Goal: Book appointment/travel/reservation

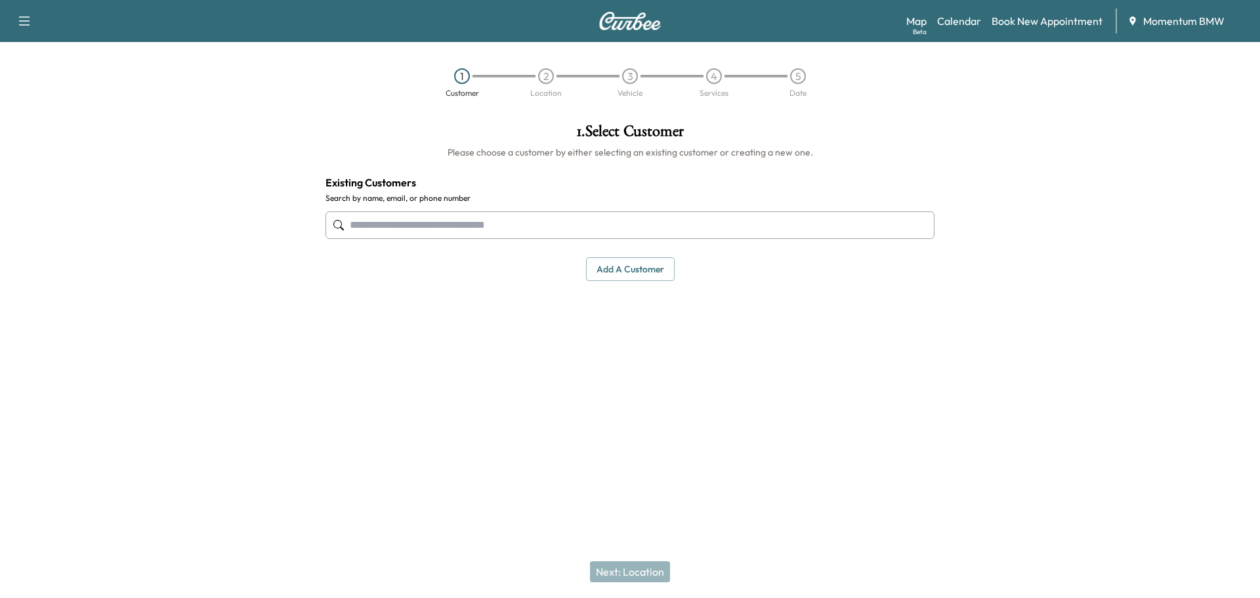
click at [955, 19] on link "Calendar" at bounding box center [959, 21] width 44 height 16
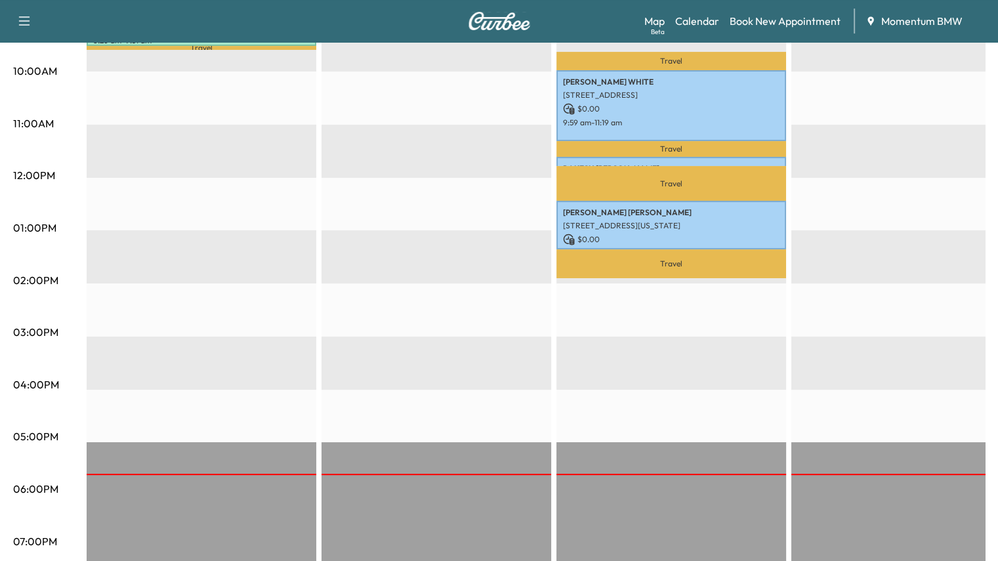
scroll to position [491, 0]
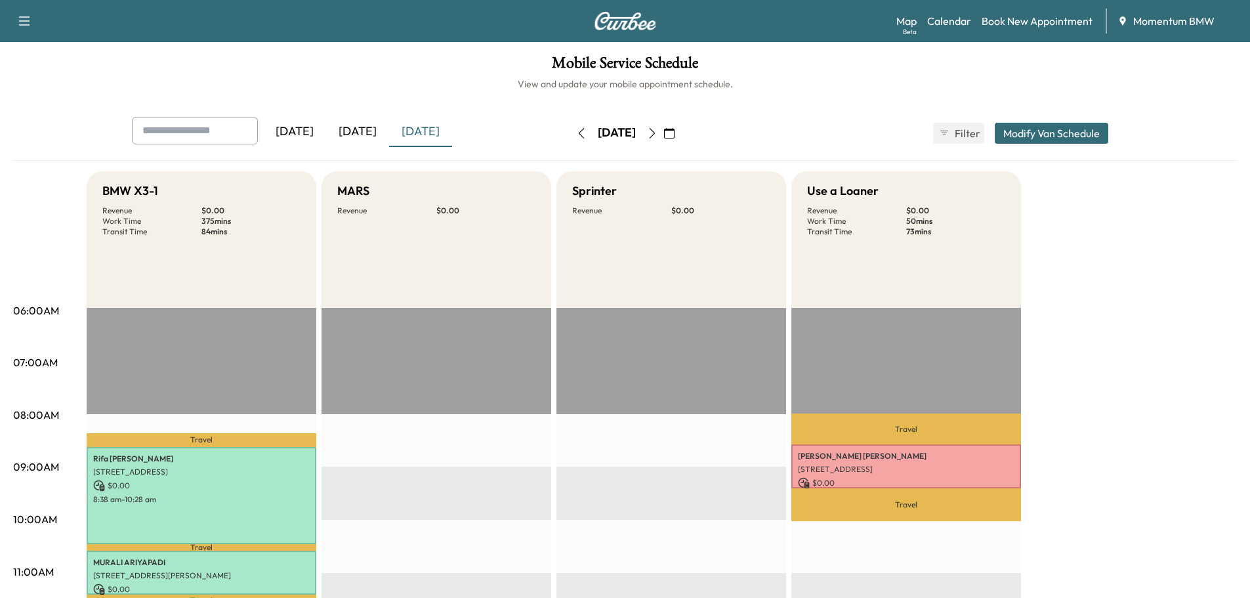
scroll to position [328, 0]
